Goal: Transaction & Acquisition: Download file/media

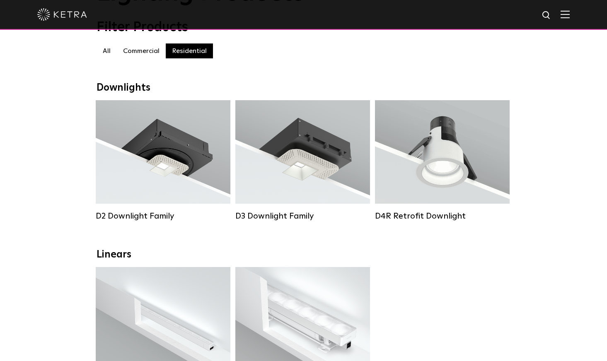
scroll to position [83, 0]
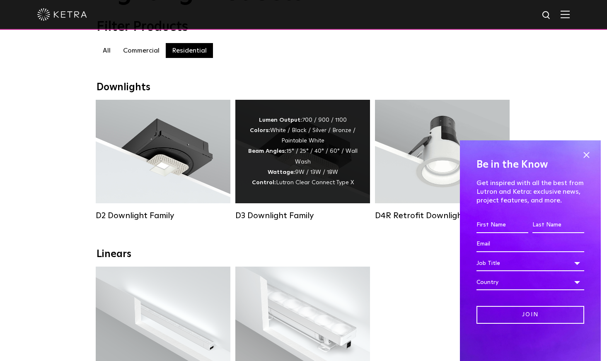
click at [301, 152] on div "Lumen Output: 700 / 900 / 1100 Colors: White / Black / Silver / Bronze / Painta…" at bounding box center [303, 151] width 110 height 73
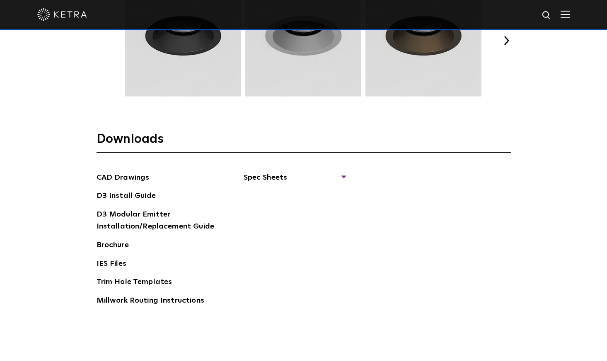
scroll to position [1243, 0]
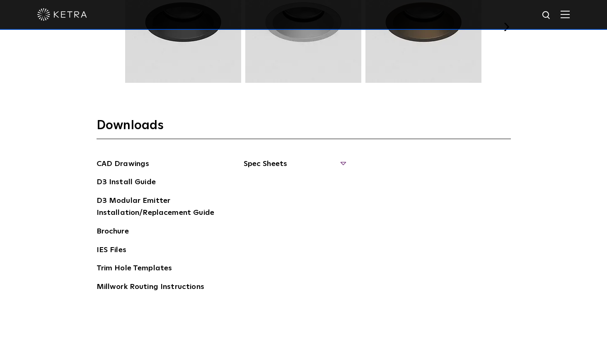
click at [338, 161] on span "Spec Sheets" at bounding box center [294, 167] width 101 height 18
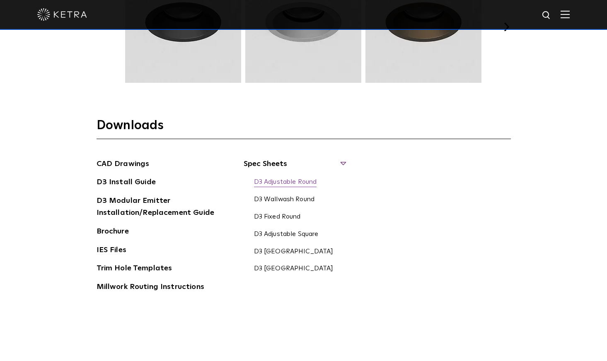
click at [305, 183] on link "D3 Adjustable Round" at bounding box center [285, 182] width 63 height 9
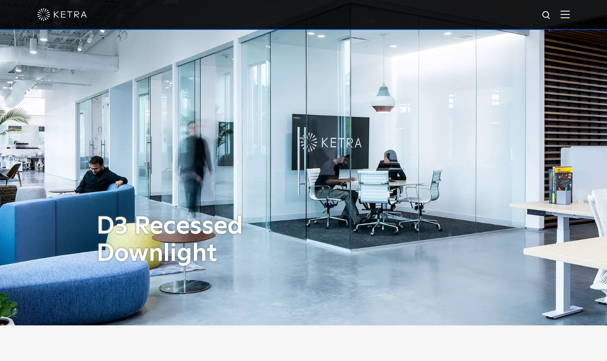
scroll to position [0, 0]
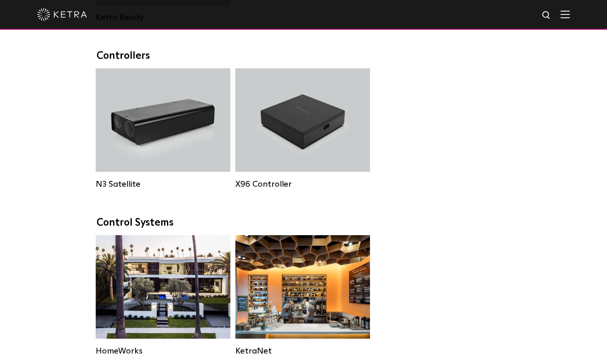
scroll to position [953, 0]
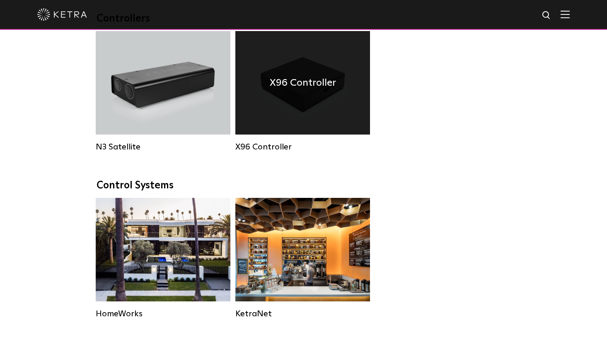
click at [307, 130] on div "X96 Controller" at bounding box center [302, 83] width 135 height 104
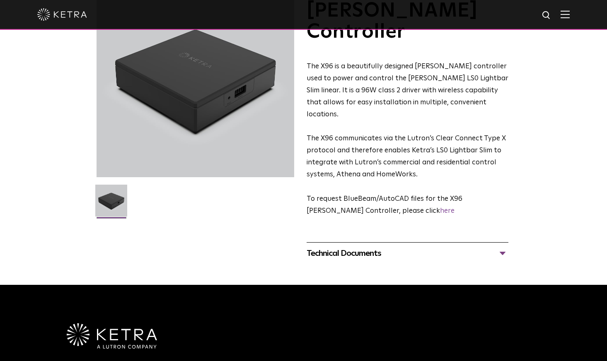
scroll to position [83, 0]
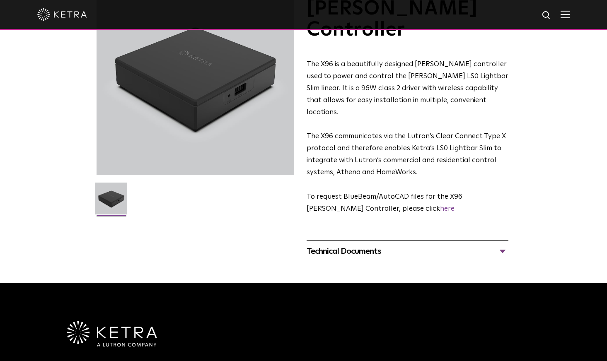
click at [502, 245] on div "Technical Documents" at bounding box center [407, 251] width 202 height 13
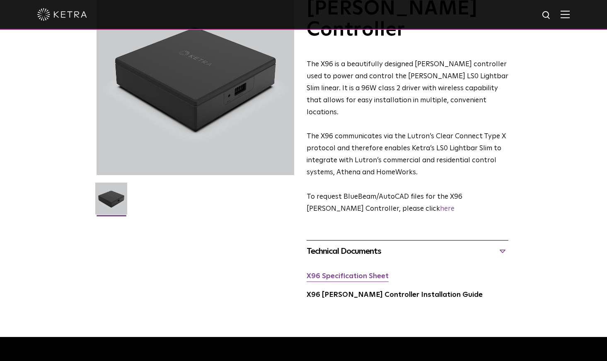
click at [369, 273] on link "X96 Specification Sheet" at bounding box center [347, 276] width 82 height 7
